Goal: Information Seeking & Learning: Check status

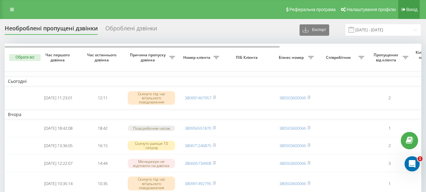
click at [407, 9] on span "Вихід" at bounding box center [412, 9] width 11 height 5
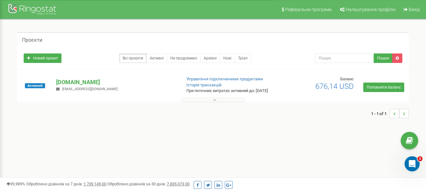
click at [215, 102] on icon at bounding box center [214, 100] width 3 height 4
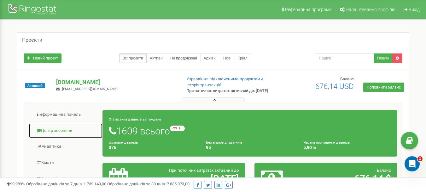
click at [55, 134] on link "Центр звернень" at bounding box center [66, 130] width 74 height 15
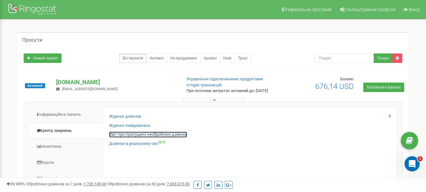
click at [174, 137] on link "Звіт про пропущені необроблені дзвінки" at bounding box center [148, 134] width 78 height 6
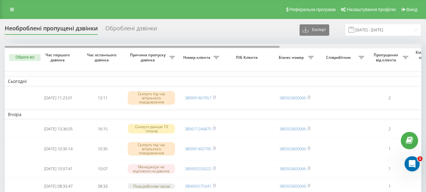
drag, startPoint x: 233, startPoint y: 46, endPoint x: 208, endPoint y: 52, distance: 25.2
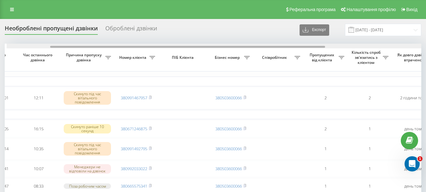
scroll to position [0, 66]
drag, startPoint x: 205, startPoint y: 47, endPoint x: 249, endPoint y: 46, distance: 43.6
click at [249, 46] on div at bounding box center [185, 47] width 275 height 2
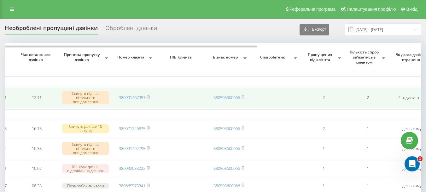
scroll to position [0, 0]
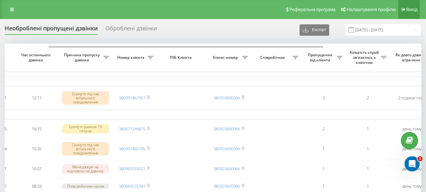
click at [419, 10] on link "Вихід" at bounding box center [409, 9] width 21 height 19
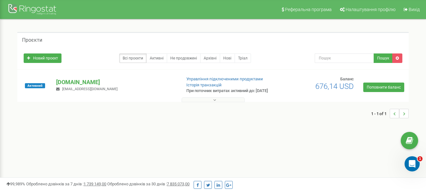
click at [216, 102] on button at bounding box center [213, 99] width 63 height 5
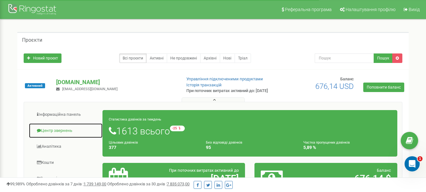
click at [73, 135] on link "Центр звернень" at bounding box center [66, 130] width 74 height 15
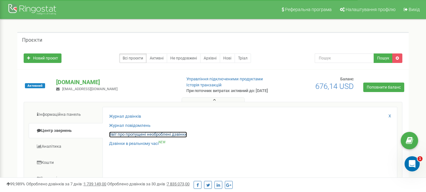
click at [135, 137] on link "Звіт про пропущені необроблені дзвінки" at bounding box center [148, 134] width 78 height 6
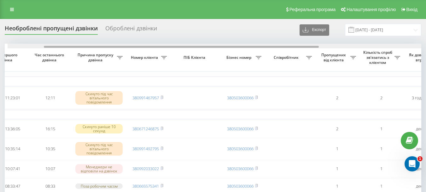
scroll to position [0, 64]
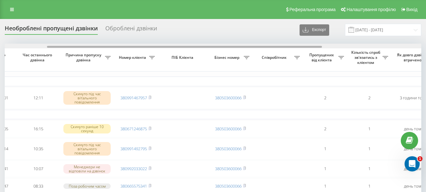
drag, startPoint x: 273, startPoint y: 47, endPoint x: 315, endPoint y: 47, distance: 42.6
click at [315, 47] on div at bounding box center [184, 47] width 275 height 2
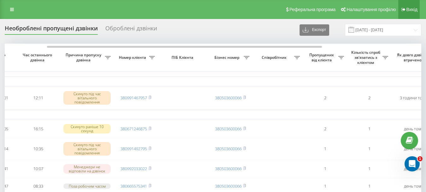
click at [409, 14] on link "Вихід" at bounding box center [409, 9] width 21 height 19
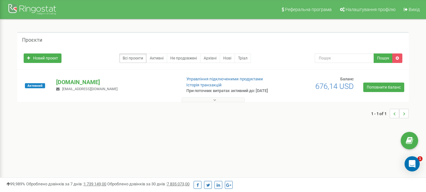
click at [214, 102] on icon at bounding box center [214, 100] width 3 height 4
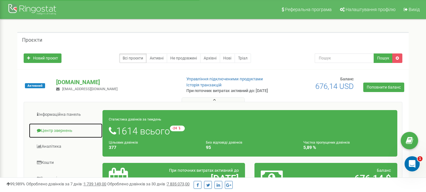
click at [55, 134] on link "Центр звернень" at bounding box center [66, 130] width 74 height 15
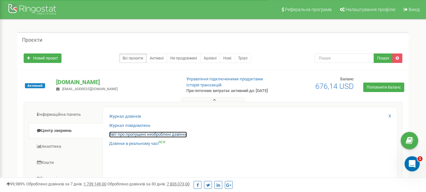
click at [152, 137] on link "Звіт про пропущені необроблені дзвінки" at bounding box center [148, 134] width 78 height 6
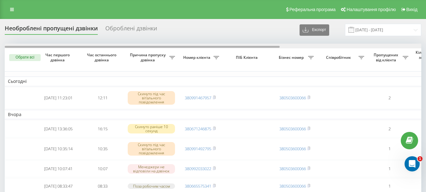
scroll to position [0, 214]
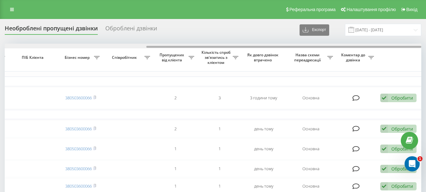
drag, startPoint x: 182, startPoint y: 48, endPoint x: 208, endPoint y: 47, distance: 25.9
click at [208, 47] on div at bounding box center [213, 46] width 417 height 5
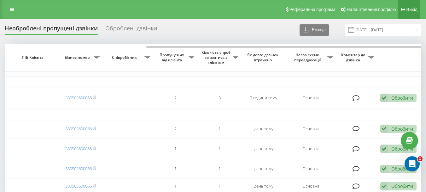
click at [409, 12] on span "Вихід" at bounding box center [412, 9] width 11 height 5
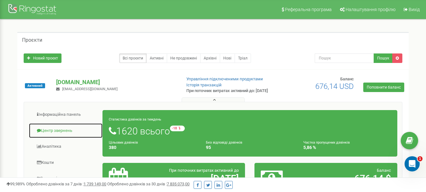
click at [60, 137] on link "Центр звернень" at bounding box center [66, 130] width 74 height 15
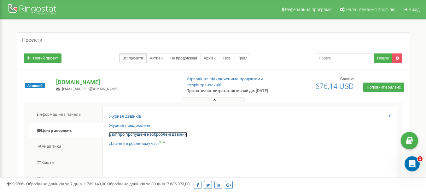
click at [130, 137] on link "Звіт про пропущені необроблені дзвінки" at bounding box center [148, 134] width 78 height 6
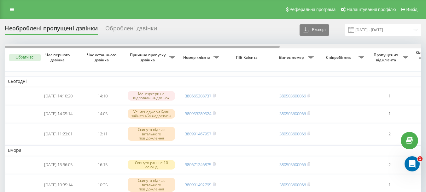
scroll to position [0, 214]
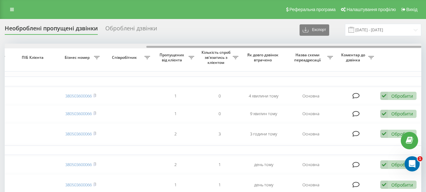
drag, startPoint x: 224, startPoint y: 45, endPoint x: 233, endPoint y: 44, distance: 8.6
click at [234, 44] on div at bounding box center [213, 46] width 417 height 5
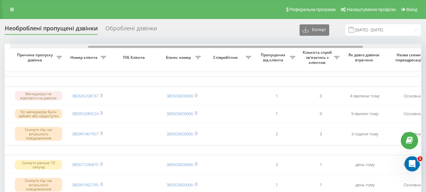
scroll to position [0, 109]
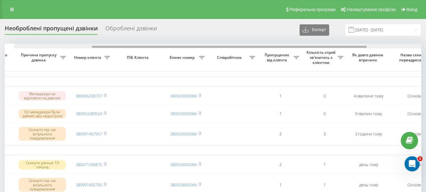
drag, startPoint x: 230, startPoint y: 46, endPoint x: 160, endPoint y: 34, distance: 70.5
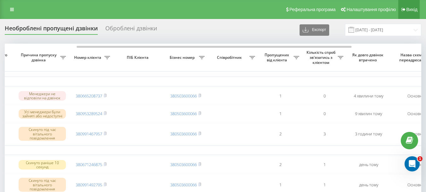
click at [412, 7] on span "Вихід" at bounding box center [412, 9] width 11 height 5
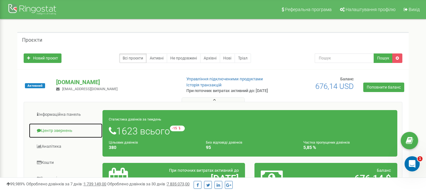
click at [51, 136] on link "Центр звернень" at bounding box center [66, 130] width 74 height 15
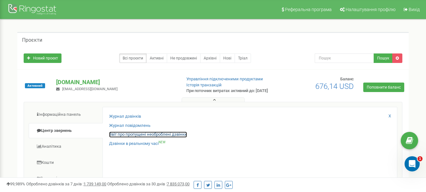
click at [175, 137] on link "Звіт про пропущені необроблені дзвінки" at bounding box center [148, 134] width 78 height 6
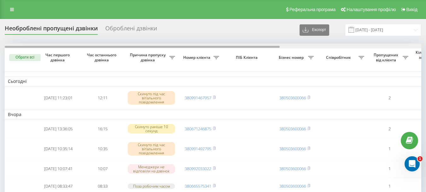
drag, startPoint x: 0, startPoint y: 0, endPoint x: 213, endPoint y: 32, distance: 215.8
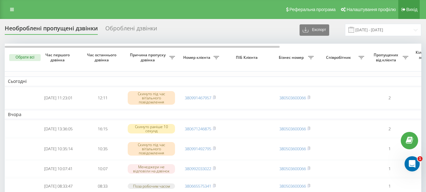
click at [415, 10] on span "Вихід" at bounding box center [412, 9] width 11 height 5
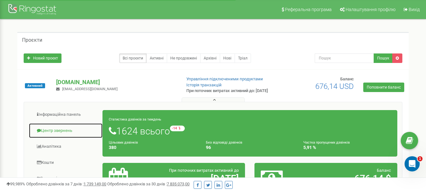
click at [64, 134] on link "Центр звернень" at bounding box center [66, 130] width 74 height 15
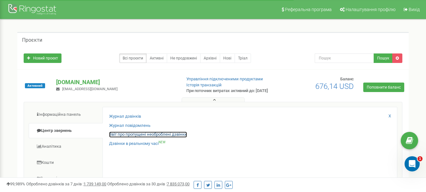
click at [179, 137] on link "Звіт про пропущені необроблені дзвінки" at bounding box center [148, 134] width 78 height 6
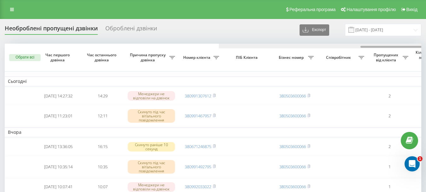
scroll to position [0, 214]
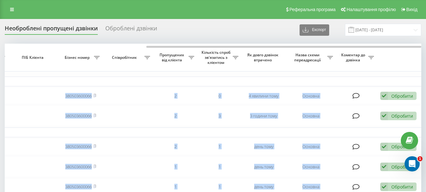
drag, startPoint x: 141, startPoint y: 44, endPoint x: 152, endPoint y: 42, distance: 10.3
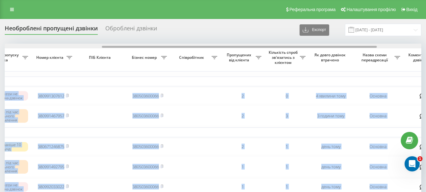
drag, startPoint x: 186, startPoint y: 46, endPoint x: 137, endPoint y: 50, distance: 49.1
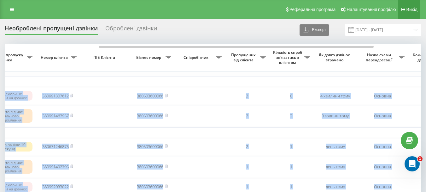
click at [408, 10] on span "Вихід" at bounding box center [412, 9] width 11 height 5
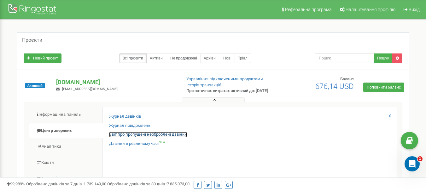
click at [134, 137] on link "Звіт про пропущені необроблені дзвінки" at bounding box center [148, 134] width 78 height 6
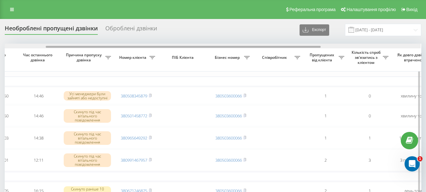
scroll to position [0, 72]
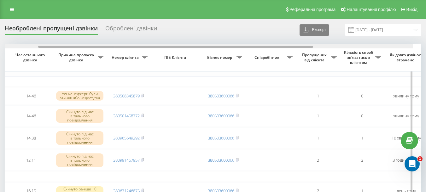
drag, startPoint x: 242, startPoint y: 47, endPoint x: 290, endPoint y: 55, distance: 47.9
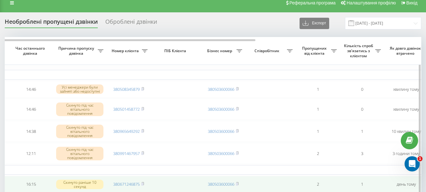
scroll to position [0, 0]
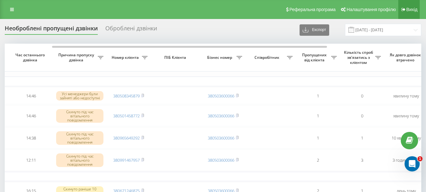
click at [416, 6] on link "Вихід" at bounding box center [409, 9] width 21 height 19
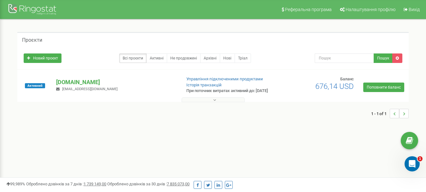
click at [217, 102] on button at bounding box center [213, 99] width 63 height 5
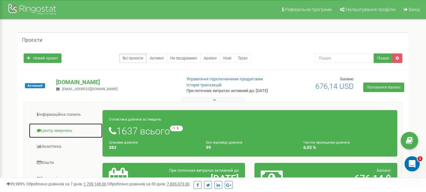
click at [77, 134] on link "Центр звернень" at bounding box center [66, 130] width 74 height 15
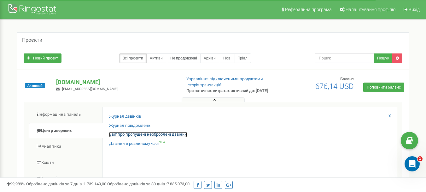
click at [131, 137] on link "Звіт про пропущені необроблені дзвінки" at bounding box center [148, 134] width 78 height 6
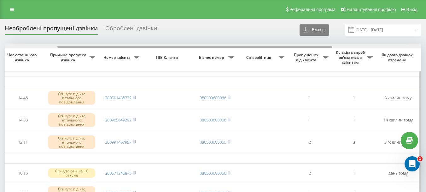
scroll to position [0, 80]
drag, startPoint x: 152, startPoint y: 46, endPoint x: 205, endPoint y: 48, distance: 53.1
click at [205, 48] on div at bounding box center [213, 46] width 417 height 5
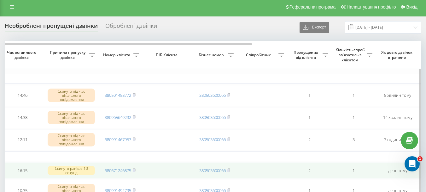
scroll to position [0, 0]
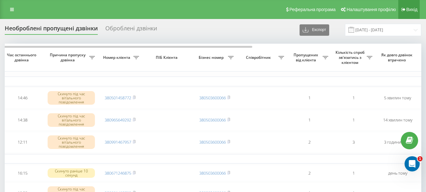
click at [409, 7] on span "Вихід" at bounding box center [412, 9] width 11 height 5
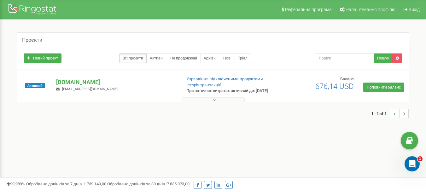
click at [214, 102] on icon at bounding box center [214, 100] width 3 height 4
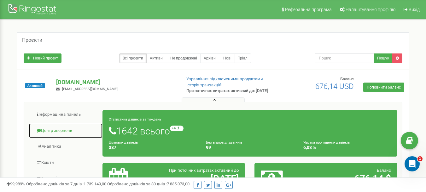
click at [71, 138] on link "Центр звернень" at bounding box center [66, 130] width 74 height 15
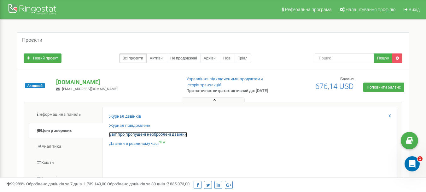
click at [170, 137] on link "Звіт про пропущені необроблені дзвінки" at bounding box center [148, 134] width 78 height 6
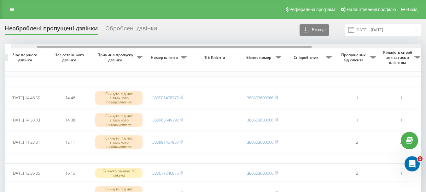
scroll to position [0, 39]
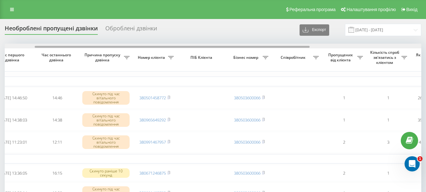
drag, startPoint x: 251, startPoint y: 46, endPoint x: 275, endPoint y: 43, distance: 24.6
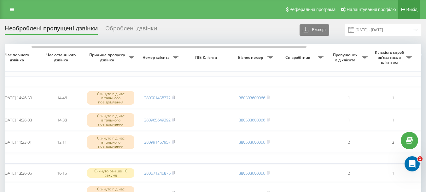
click at [407, 12] on link "Вихід" at bounding box center [409, 9] width 21 height 19
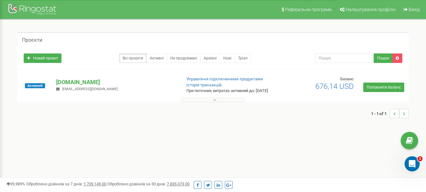
click at [212, 102] on button at bounding box center [213, 99] width 63 height 5
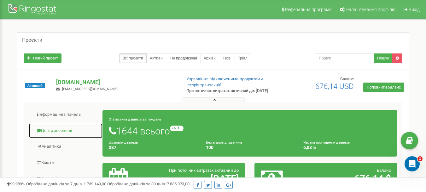
click at [56, 134] on link "Центр звернень" at bounding box center [66, 130] width 74 height 15
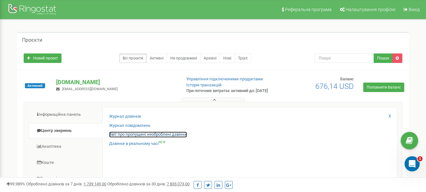
click at [133, 137] on link "Звіт про пропущені необроблені дзвінки" at bounding box center [148, 134] width 78 height 6
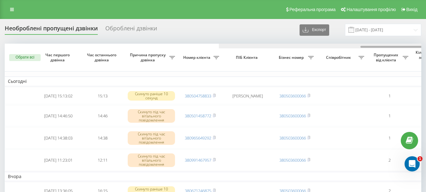
scroll to position [0, 214]
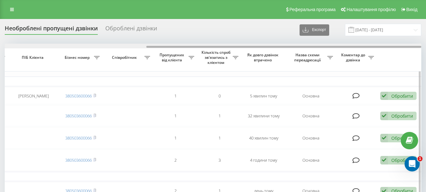
drag, startPoint x: 220, startPoint y: 48, endPoint x: 232, endPoint y: 44, distance: 12.5
click at [232, 44] on div at bounding box center [213, 46] width 417 height 5
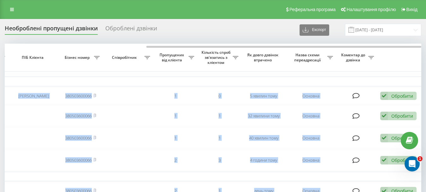
drag, startPoint x: 228, startPoint y: 45, endPoint x: 188, endPoint y: 41, distance: 39.9
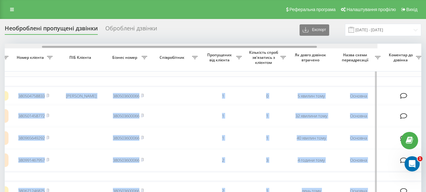
scroll to position [0, 123]
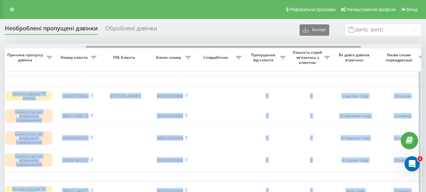
drag, startPoint x: 182, startPoint y: 46, endPoint x: 122, endPoint y: 47, distance: 60.6
click at [122, 47] on div at bounding box center [223, 47] width 275 height 2
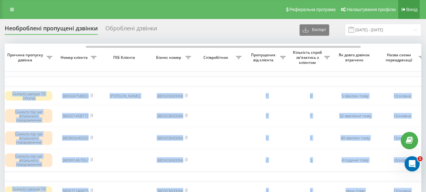
click at [414, 14] on link "Вихід" at bounding box center [409, 9] width 21 height 19
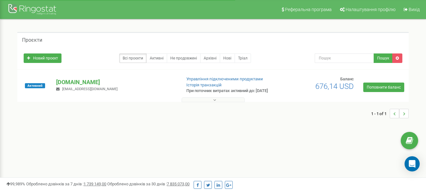
click at [215, 102] on icon at bounding box center [214, 100] width 3 height 4
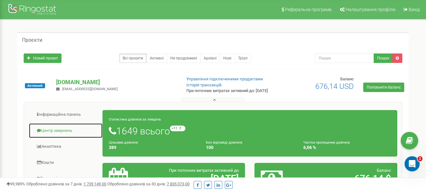
click at [52, 134] on link "Центр звернень" at bounding box center [66, 130] width 74 height 15
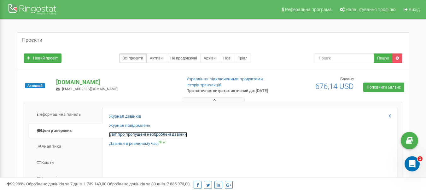
click at [177, 137] on link "Звіт про пропущені необроблені дзвінки" at bounding box center [148, 134] width 78 height 6
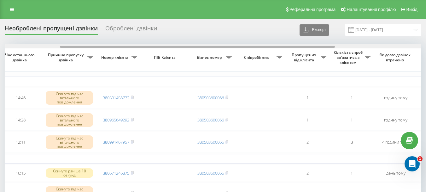
scroll to position [0, 83]
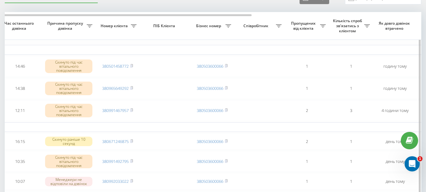
scroll to position [0, 0]
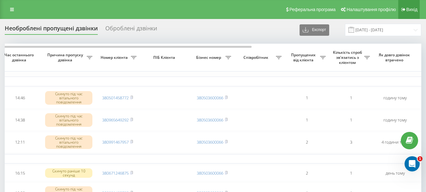
click at [406, 12] on link "Вихід" at bounding box center [409, 9] width 21 height 19
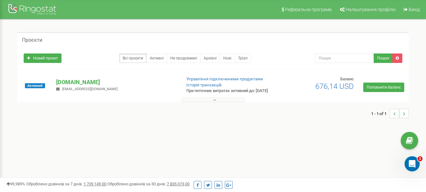
click at [214, 102] on icon at bounding box center [214, 100] width 3 height 4
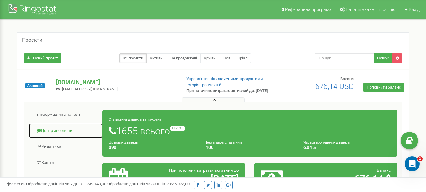
click at [56, 132] on link "Центр звернень" at bounding box center [66, 130] width 74 height 15
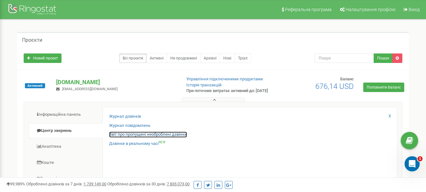
click at [142, 137] on link "Звіт про пропущені необроблені дзвінки" at bounding box center [148, 134] width 78 height 6
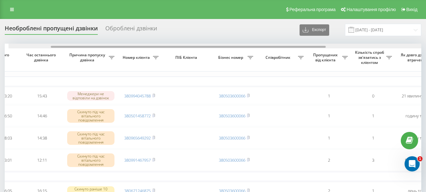
scroll to position [0, 65]
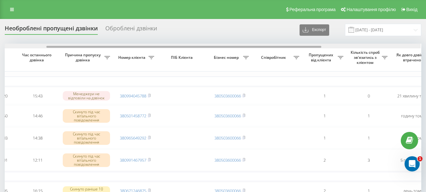
drag, startPoint x: 186, startPoint y: 46, endPoint x: 229, endPoint y: 41, distance: 43.2
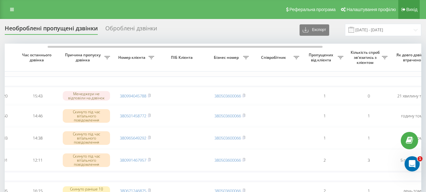
click at [403, 9] on icon at bounding box center [404, 9] width 4 height 4
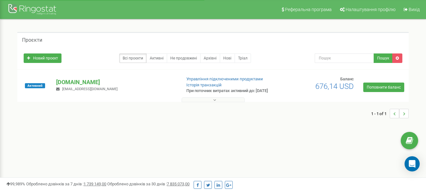
click at [215, 102] on icon at bounding box center [214, 100] width 3 height 4
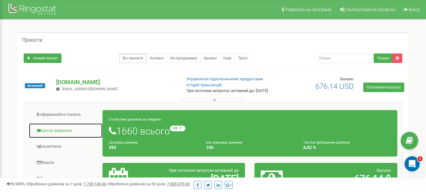
click at [61, 134] on link "Центр звернень" at bounding box center [66, 130] width 74 height 15
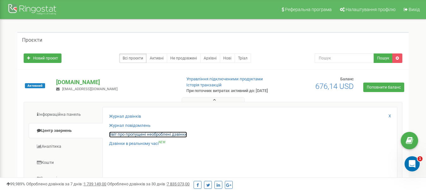
click at [160, 137] on link "Звіт про пропущені необроблені дзвінки" at bounding box center [148, 134] width 78 height 6
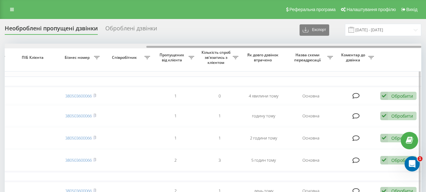
click at [182, 47] on div at bounding box center [213, 46] width 417 height 5
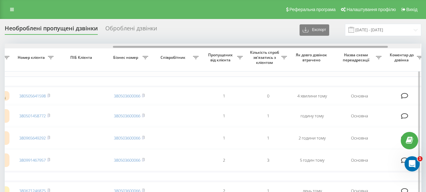
scroll to position [0, 165]
drag, startPoint x: 154, startPoint y: 46, endPoint x: 122, endPoint y: 47, distance: 32.5
click at [122, 47] on div at bounding box center [251, 47] width 275 height 2
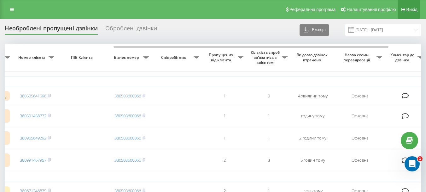
click at [411, 12] on span "Вихід" at bounding box center [412, 9] width 11 height 5
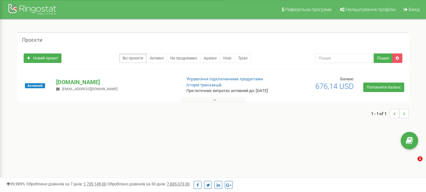
click at [214, 102] on icon at bounding box center [214, 100] width 3 height 4
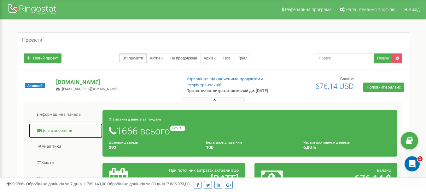
click at [64, 137] on link "Центр звернень" at bounding box center [66, 130] width 74 height 15
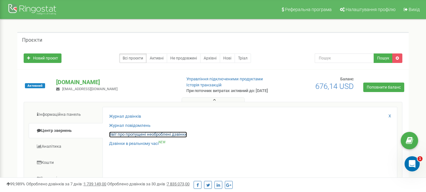
click at [139, 137] on link "Звіт про пропущені необроблені дзвінки" at bounding box center [148, 134] width 78 height 6
